Goal: Task Accomplishment & Management: Use online tool/utility

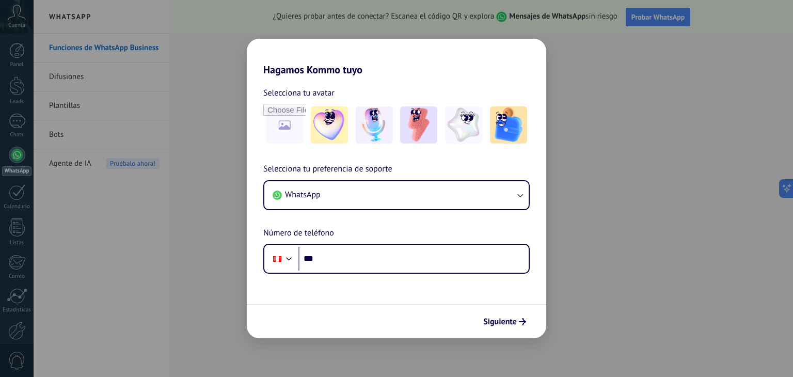
click at [435, 281] on form "Selecciona tu avatar Selecciona tu preferencia de soporte WhatsApp Número de te…" at bounding box center [396, 207] width 299 height 262
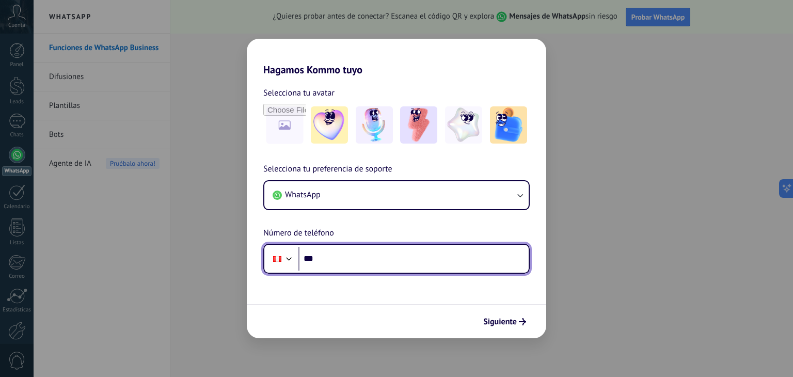
click at [351, 257] on input "***" at bounding box center [413, 259] width 230 height 24
type input "**********"
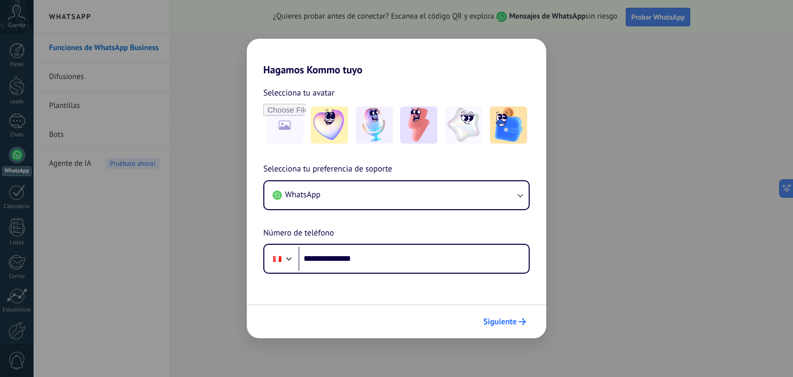
click at [526, 319] on button "Siguiente" at bounding box center [504, 322] width 52 height 18
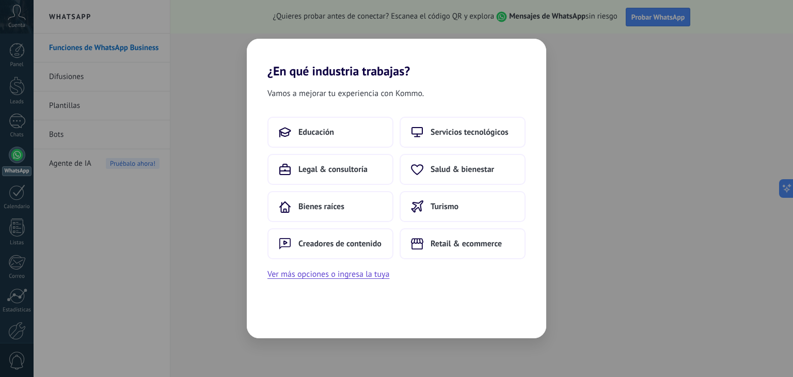
drag, startPoint x: 348, startPoint y: 267, endPoint x: 331, endPoint y: 266, distance: 16.5
click at [331, 266] on div "Educación Servicios tecnológicos Legal & consultoría Salud & bienestar Bienes r…" at bounding box center [396, 199] width 299 height 164
click at [347, 269] on button "Ver más opciones o ingresa la tuya" at bounding box center [328, 273] width 122 height 13
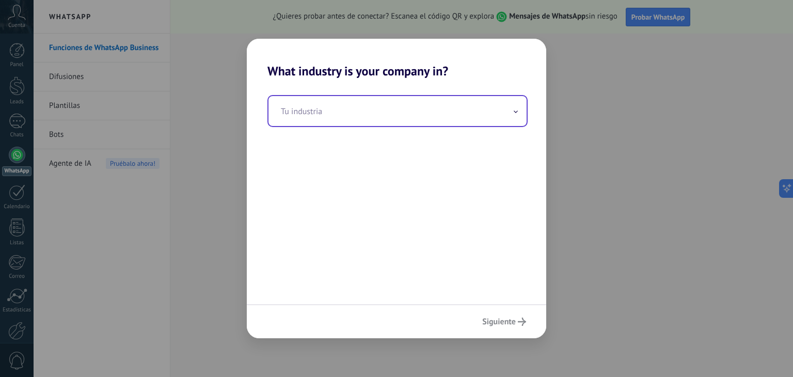
click at [327, 119] on input "text" at bounding box center [397, 111] width 258 height 30
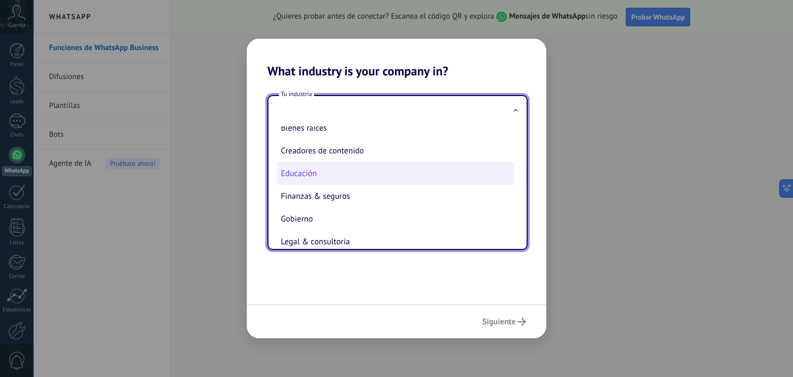
scroll to position [33, 0]
click at [326, 201] on li "Finanzas & seguros" at bounding box center [395, 197] width 237 height 23
type input "**********"
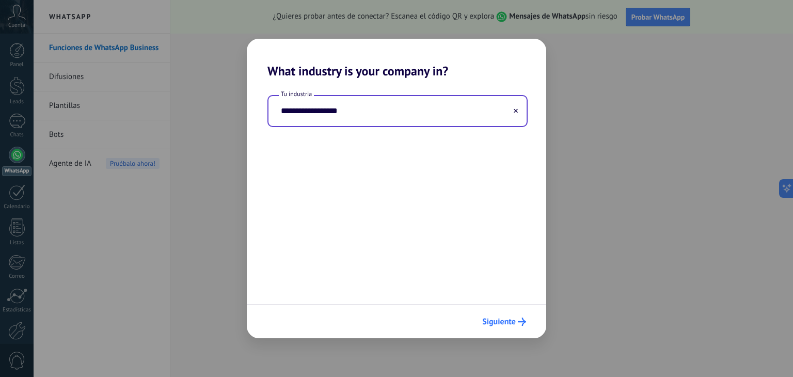
click at [515, 324] on span "Siguiente" at bounding box center [504, 321] width 44 height 8
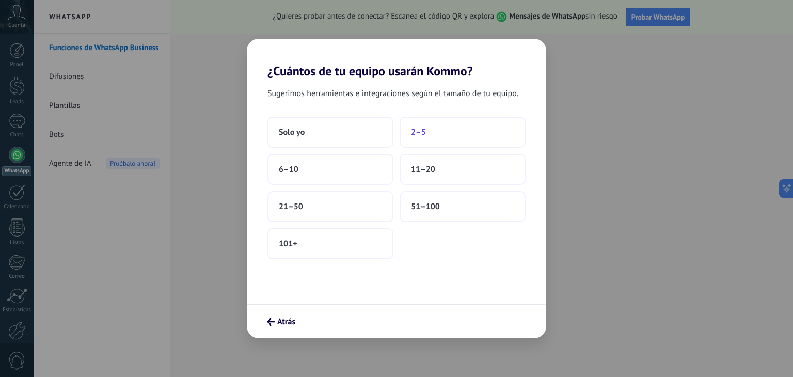
click at [415, 130] on span "2–5" at bounding box center [418, 132] width 15 height 10
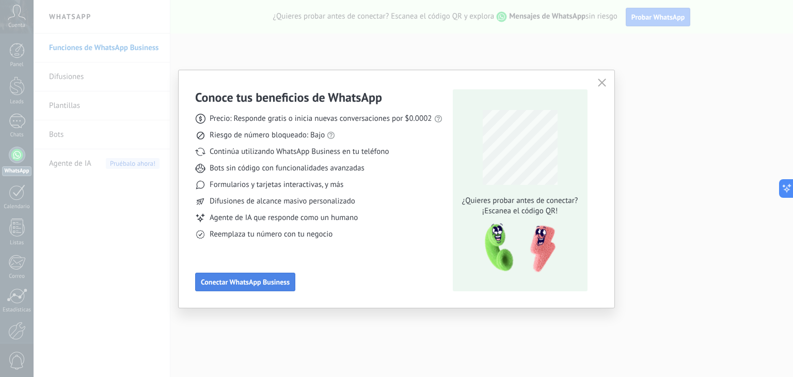
click at [231, 283] on span "Conectar WhatsApp Business" at bounding box center [245, 281] width 89 height 7
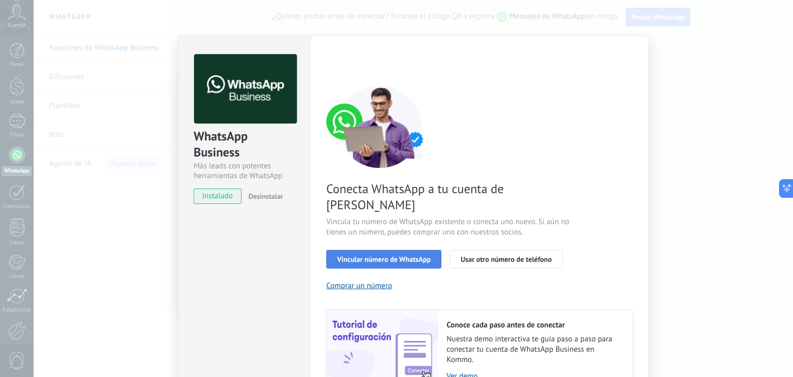
click at [409, 255] on span "Vincular número de WhatsApp" at bounding box center [383, 258] width 93 height 7
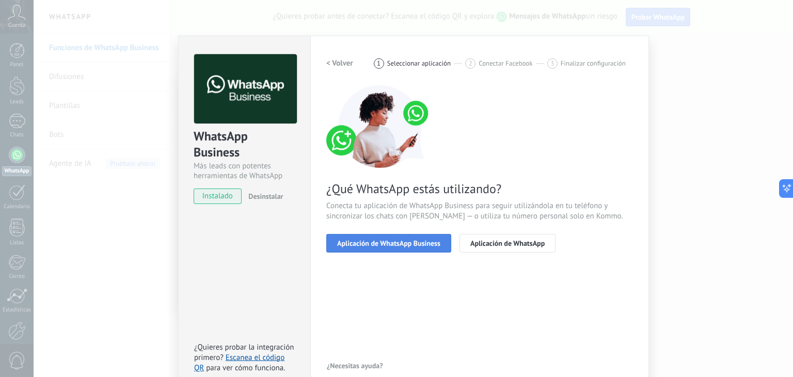
click at [417, 240] on span "Aplicación de WhatsApp Business" at bounding box center [388, 242] width 103 height 7
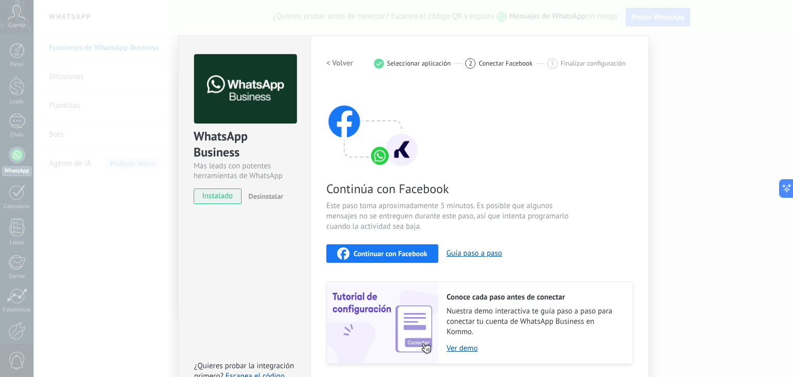
click at [417, 240] on div "Continúa con Facebook Este paso toma aproximadamente 5 minutos. Es posible que …" at bounding box center [479, 224] width 307 height 279
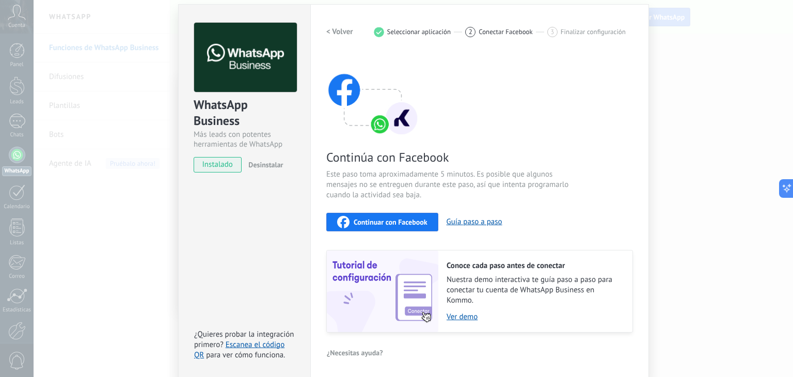
scroll to position [0, 0]
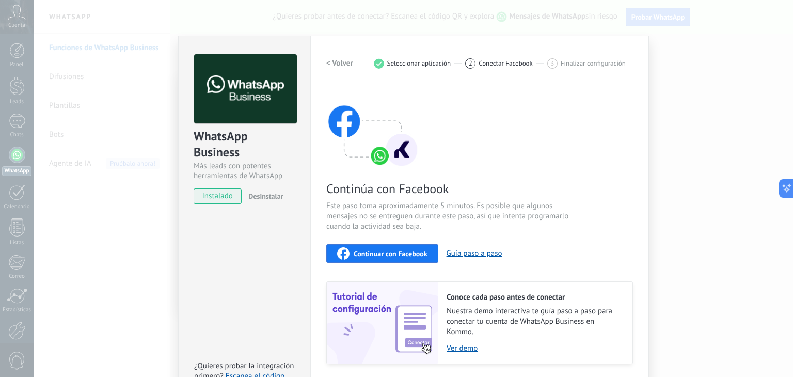
click at [224, 197] on span "instalado" at bounding box center [217, 195] width 47 height 15
drag, startPoint x: 224, startPoint y: 197, endPoint x: 504, endPoint y: 246, distance: 284.0
click at [504, 246] on div "Continuar con Facebook Guía paso a paso" at bounding box center [479, 253] width 307 height 19
click at [410, 247] on div "Continuar con Facebook" at bounding box center [382, 253] width 90 height 12
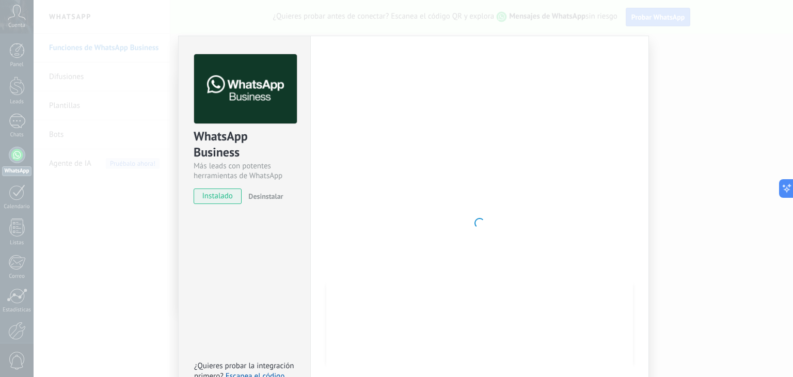
click at [508, 58] on div at bounding box center [479, 222] width 307 height 337
click at [535, 175] on div at bounding box center [479, 222] width 307 height 337
click at [678, 88] on div "WhatsApp Business Más leads con potentes herramientas de WhatsApp instalado Des…" at bounding box center [413, 188] width 759 height 377
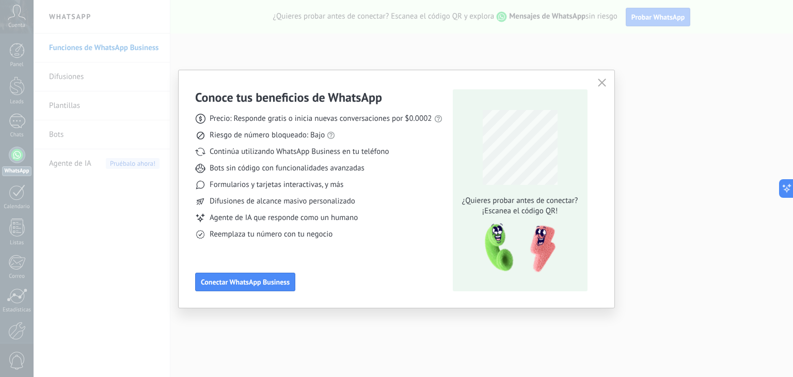
click at [604, 80] on icon "button" at bounding box center [602, 82] width 8 height 8
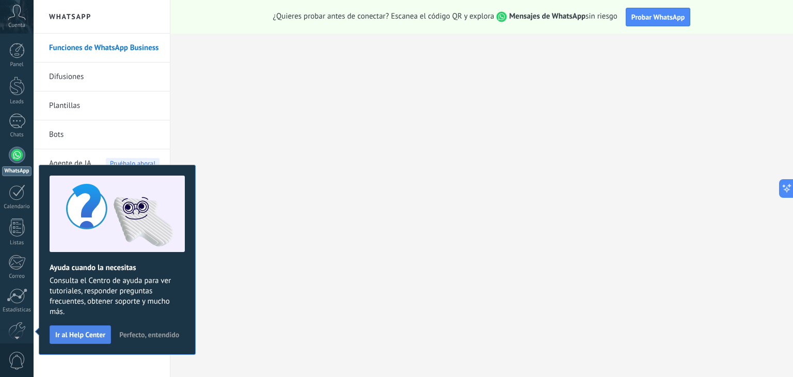
click at [98, 331] on span "Ir al Help Center" at bounding box center [80, 334] width 50 height 7
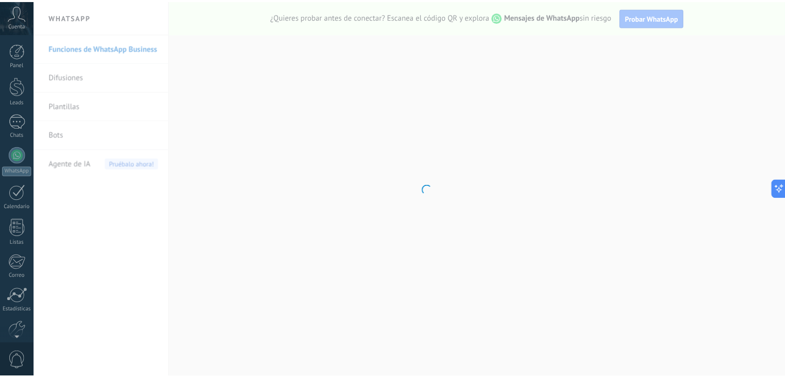
scroll to position [52, 0]
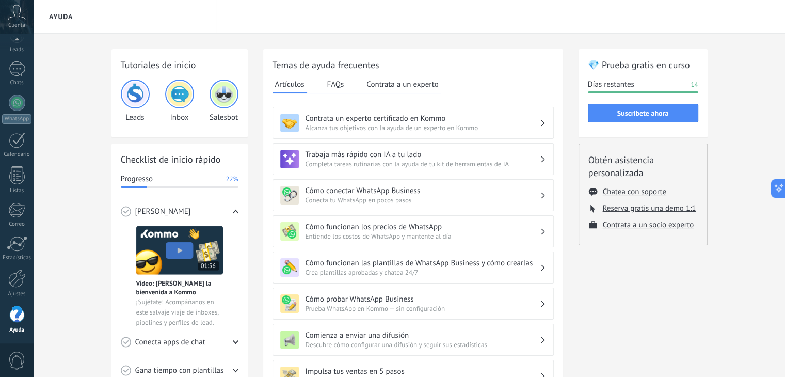
click at [546, 126] on div "Contrata un experto certificado en Kommo Alcanza tus objetivos con la ayuda de …" at bounding box center [412, 123] width 281 height 32
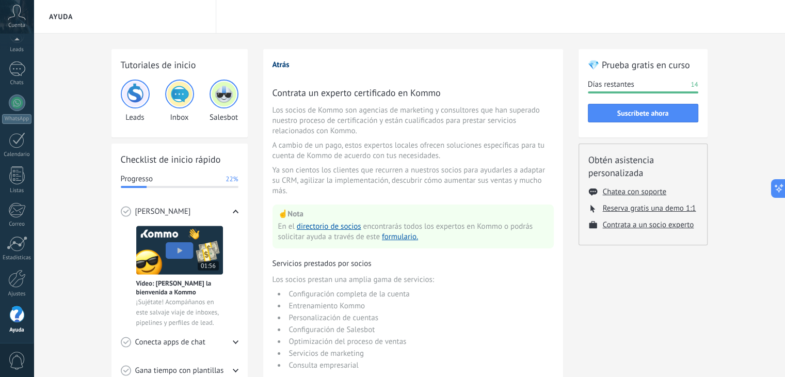
click at [286, 60] on button "Atrás" at bounding box center [280, 65] width 17 height 10
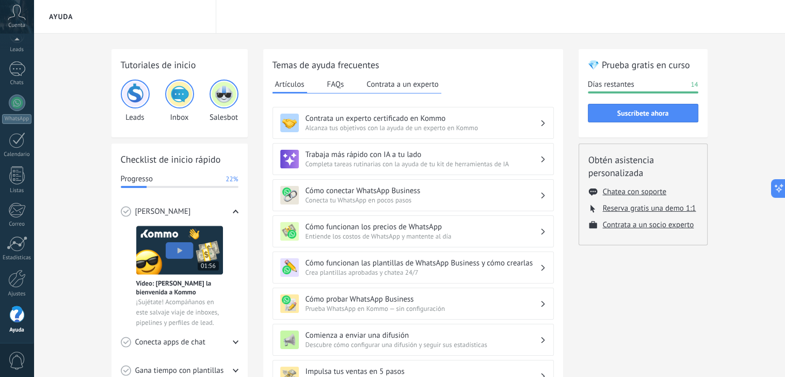
click at [398, 159] on span "Completa tareas rutinarias con la ayuda de tu kit de herramientas de IA" at bounding box center [422, 163] width 234 height 9
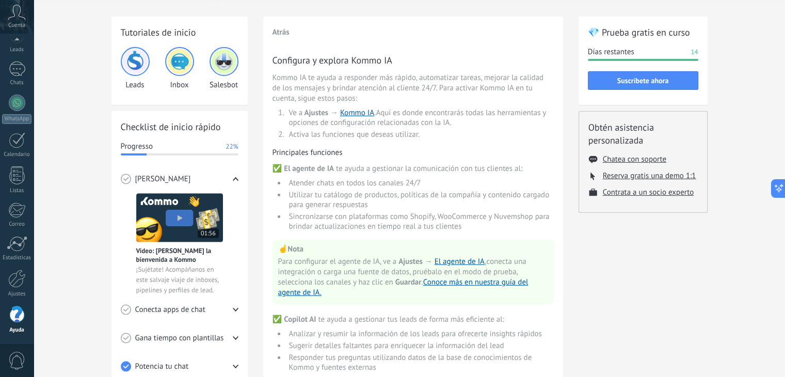
scroll to position [0, 0]
